Goal: Transaction & Acquisition: Purchase product/service

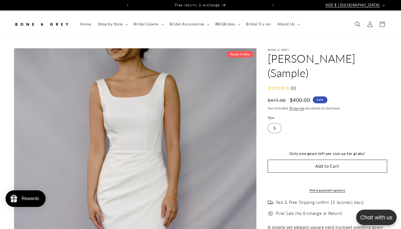
click at [377, 6] on span "SGD $ | Singapore" at bounding box center [352, 5] width 54 height 6
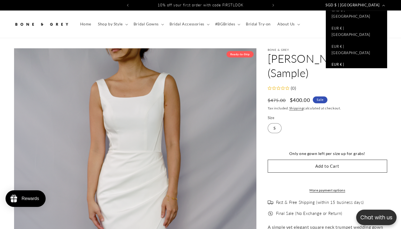
click at [362, 59] on link "EUR € | Germany" at bounding box center [356, 68] width 61 height 18
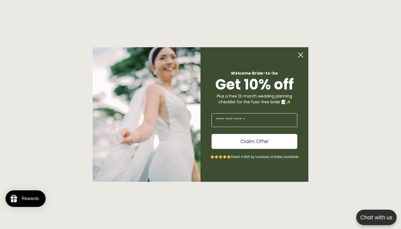
scroll to position [587, 0]
click at [300, 53] on circle "Close dialog" at bounding box center [300, 55] width 10 height 10
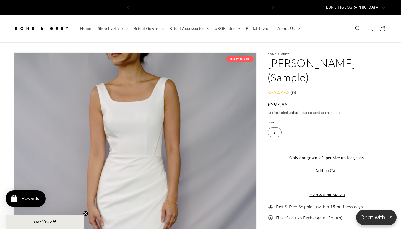
scroll to position [0, 135]
